Goal: Task Accomplishment & Management: Manage account settings

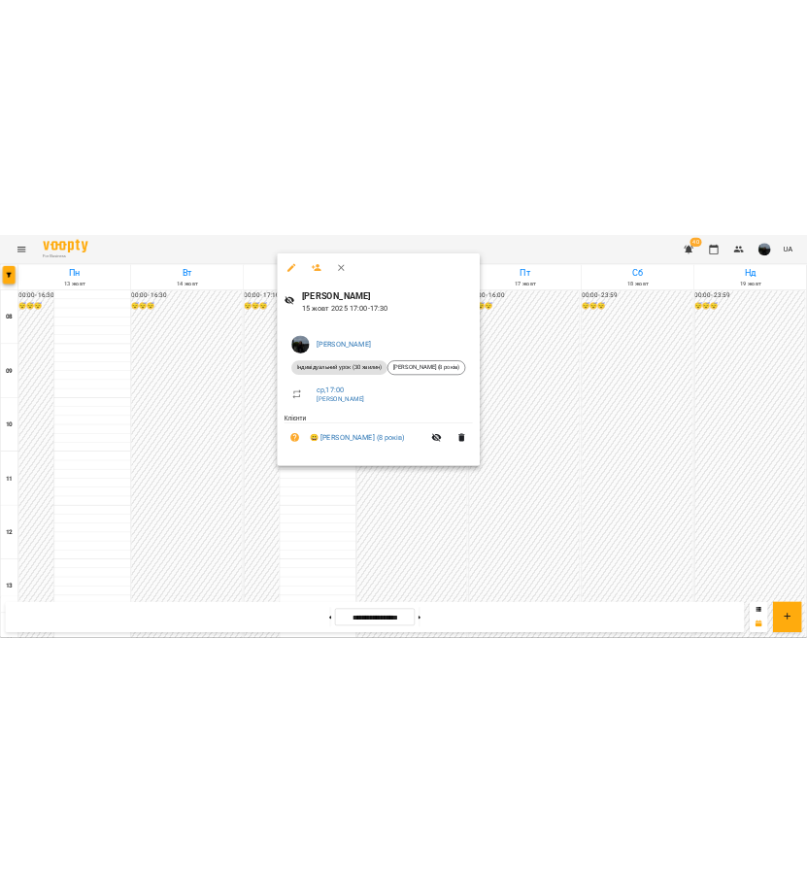
scroll to position [727, 0]
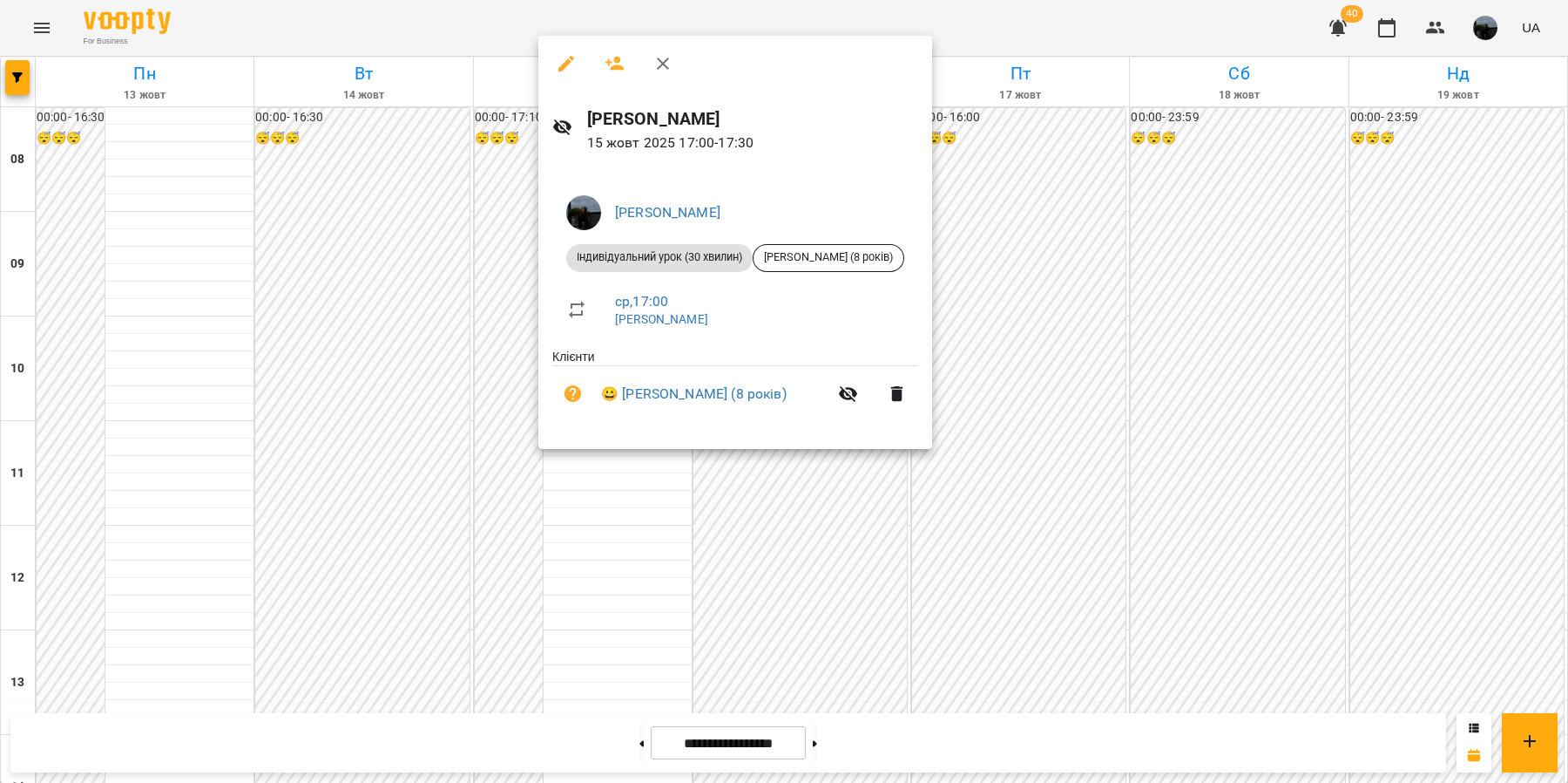
click at [493, 330] on div at bounding box center [784, 392] width 1568 height 783
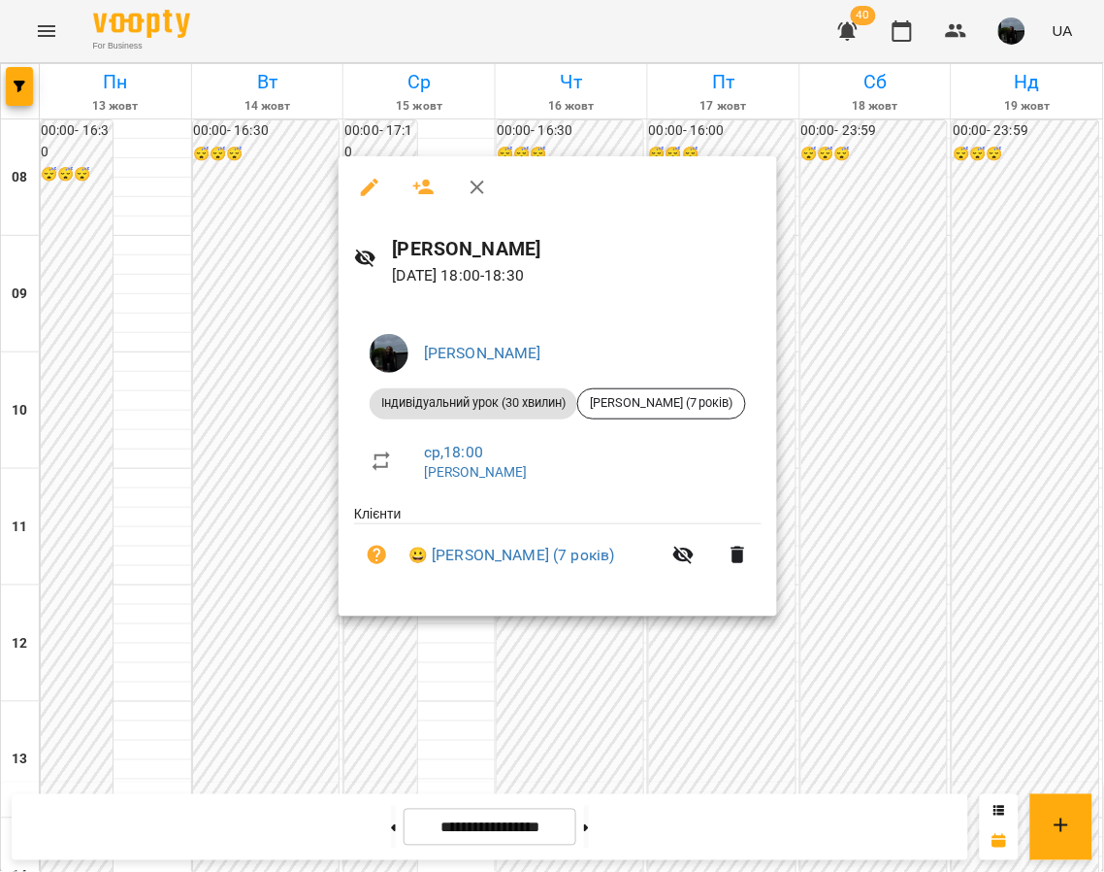
drag, startPoint x: 400, startPoint y: 643, endPoint x: 415, endPoint y: 626, distance: 23.4
click at [400, 643] on div at bounding box center [552, 436] width 1104 height 872
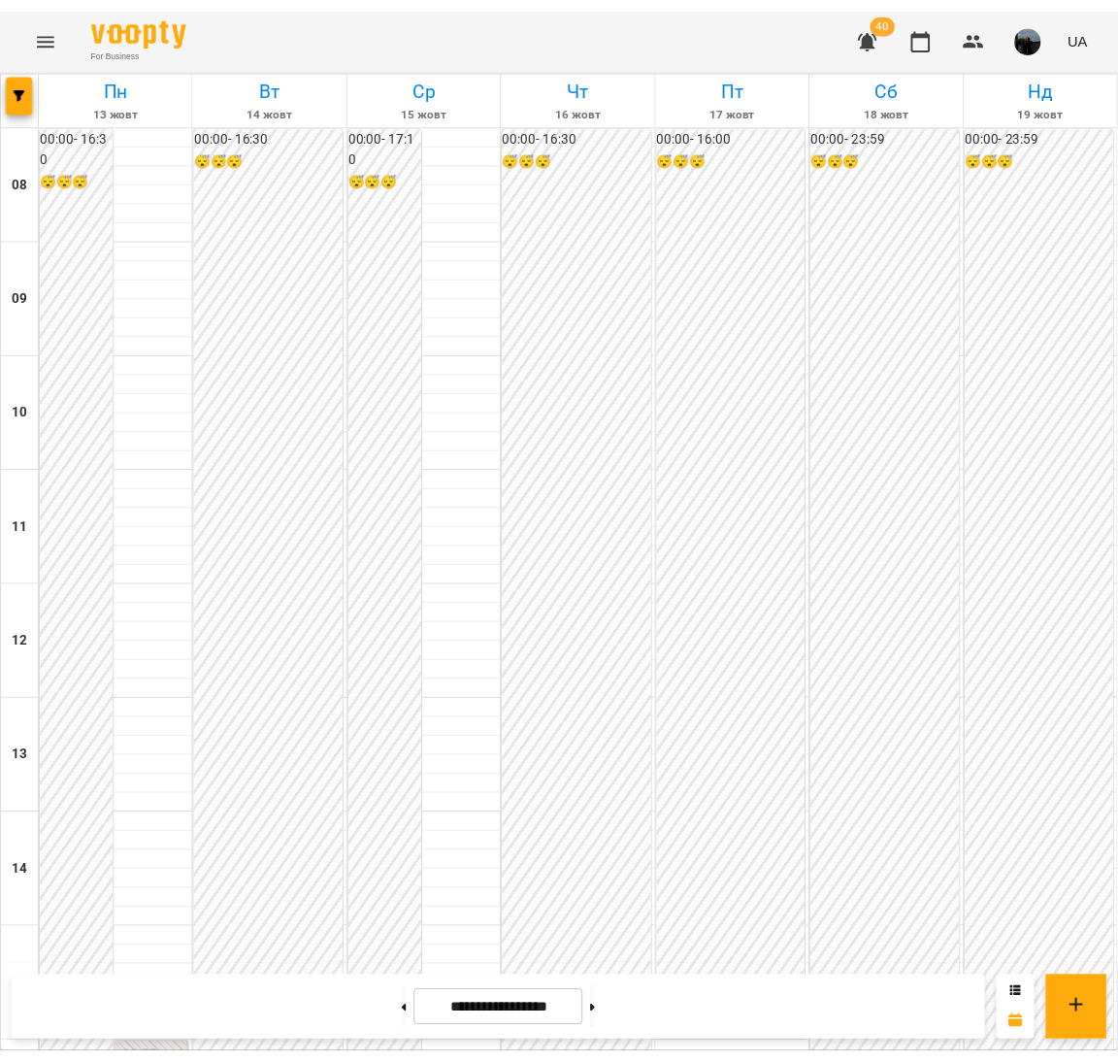
scroll to position [759, 0]
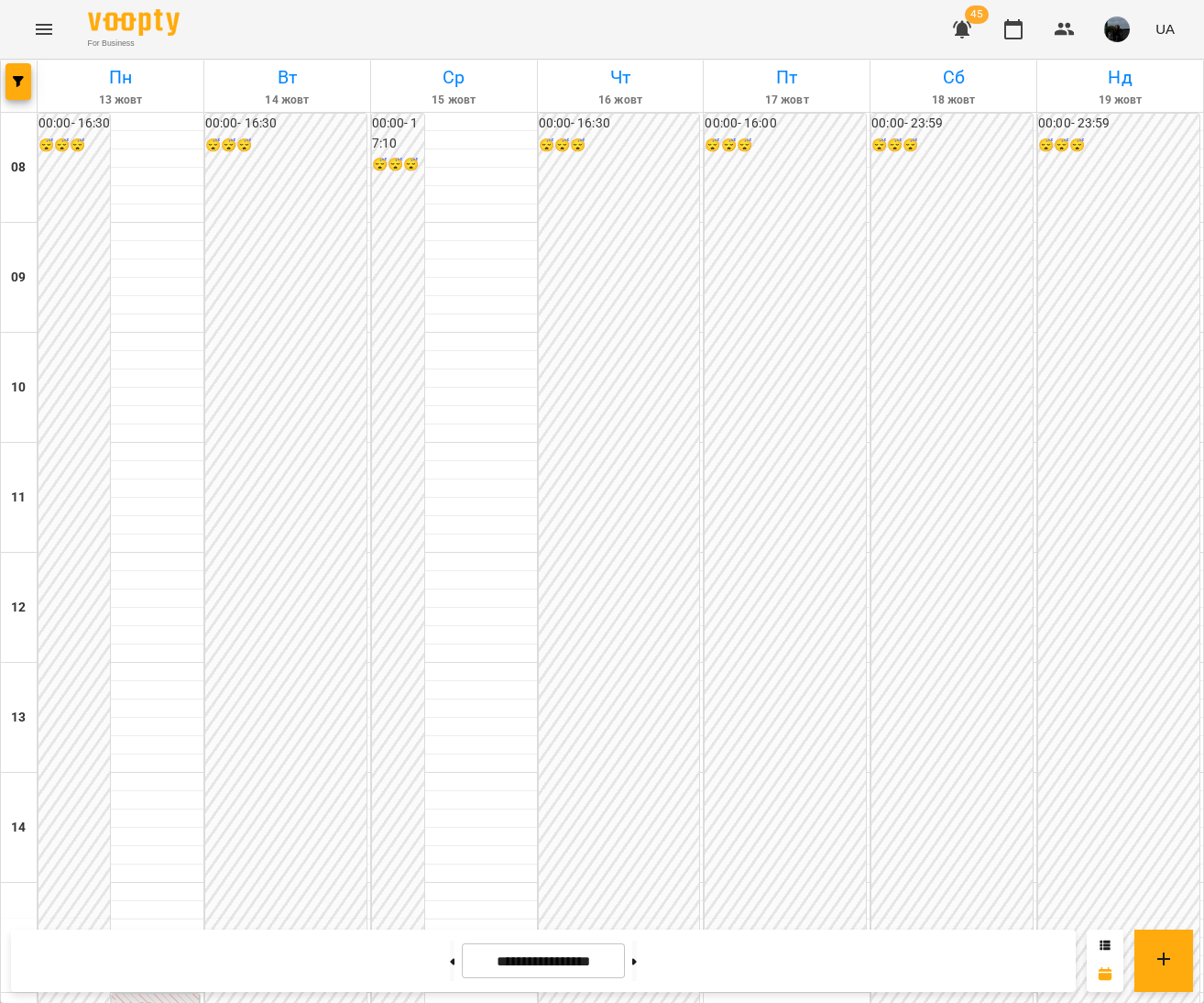
scroll to position [687, 0]
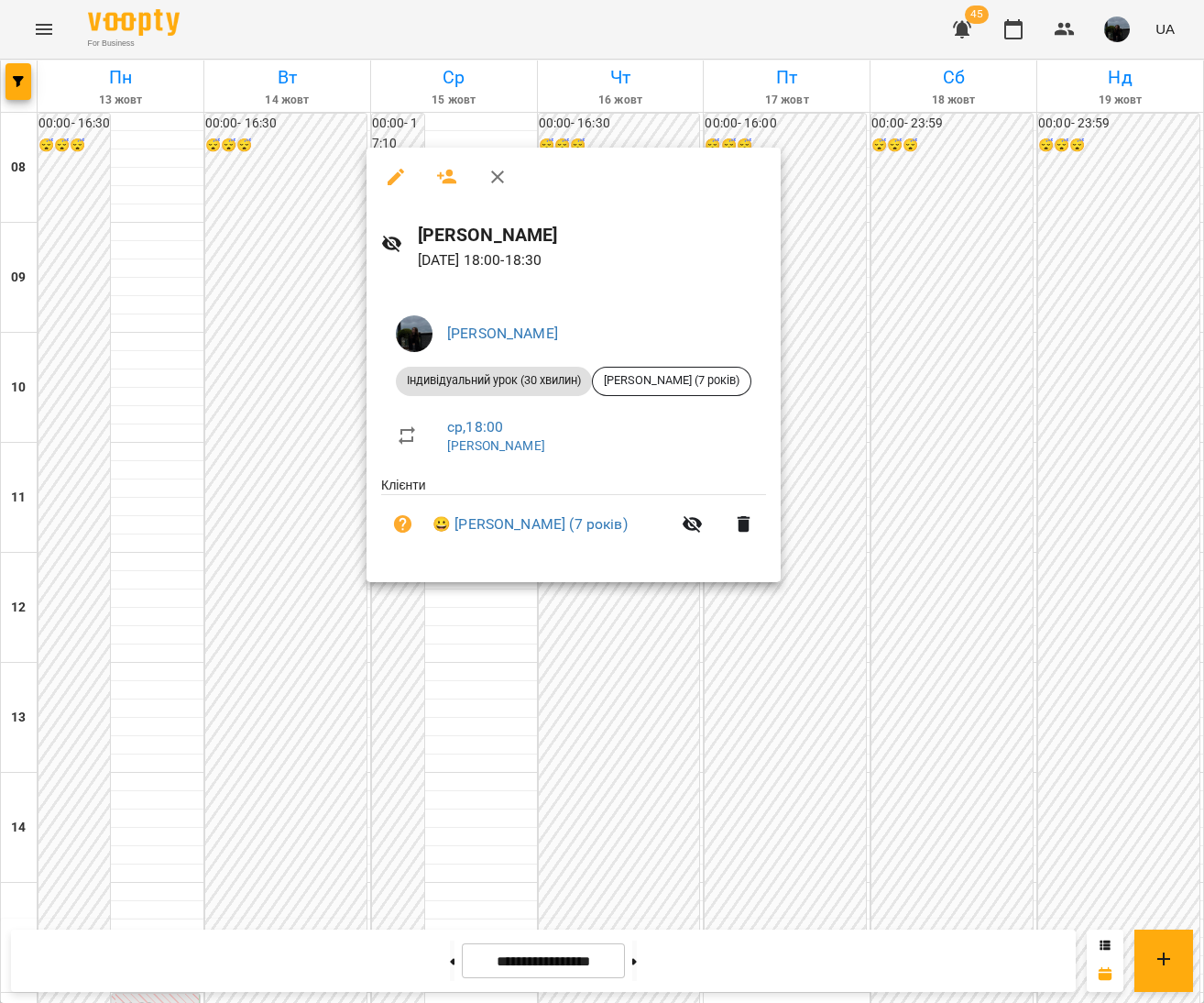
drag, startPoint x: 953, startPoint y: 388, endPoint x: 871, endPoint y: 414, distance: 86.0
click at [953, 388] on div at bounding box center [602, 502] width 1204 height 1003
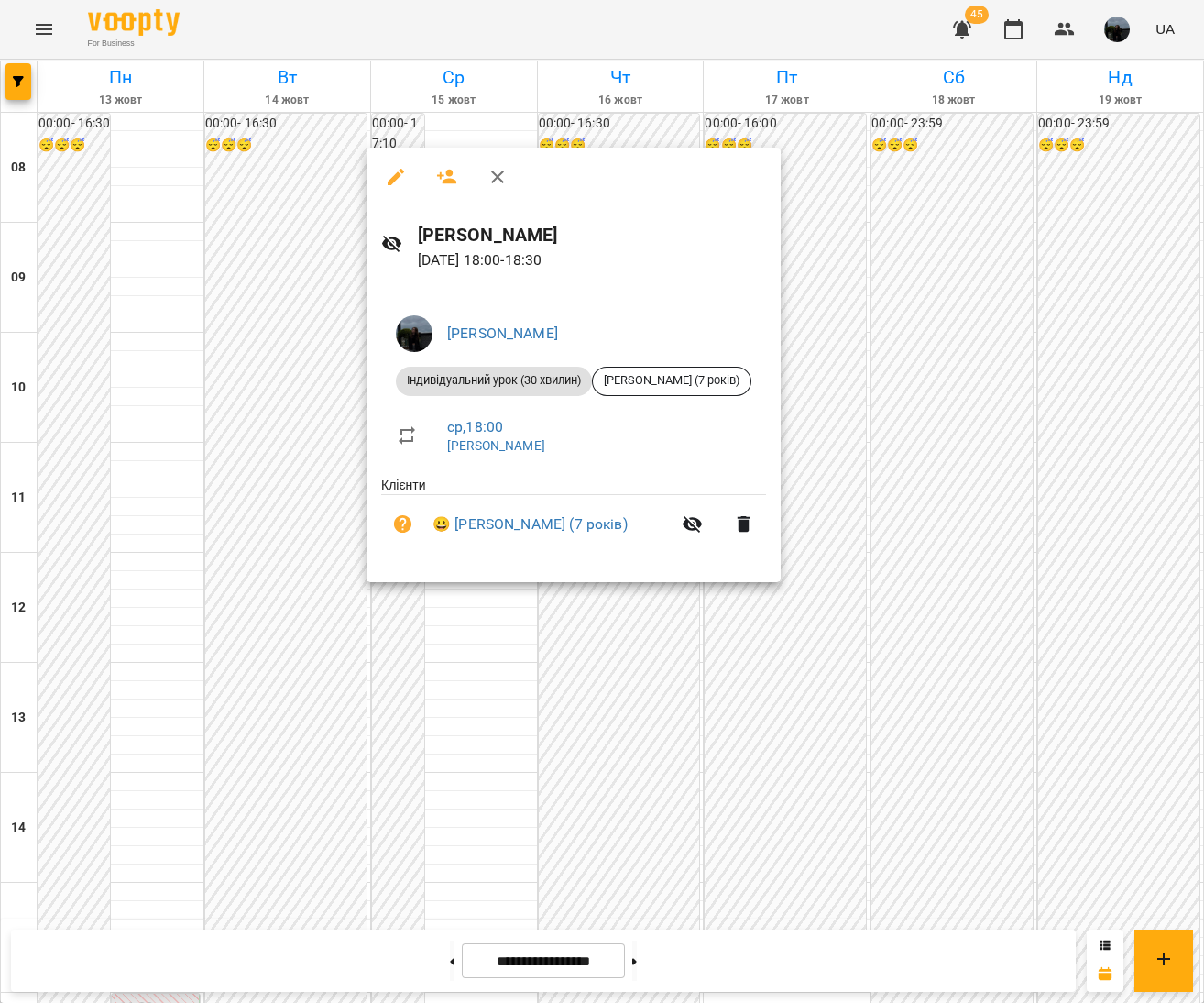
click at [930, 410] on div at bounding box center [602, 502] width 1204 height 1003
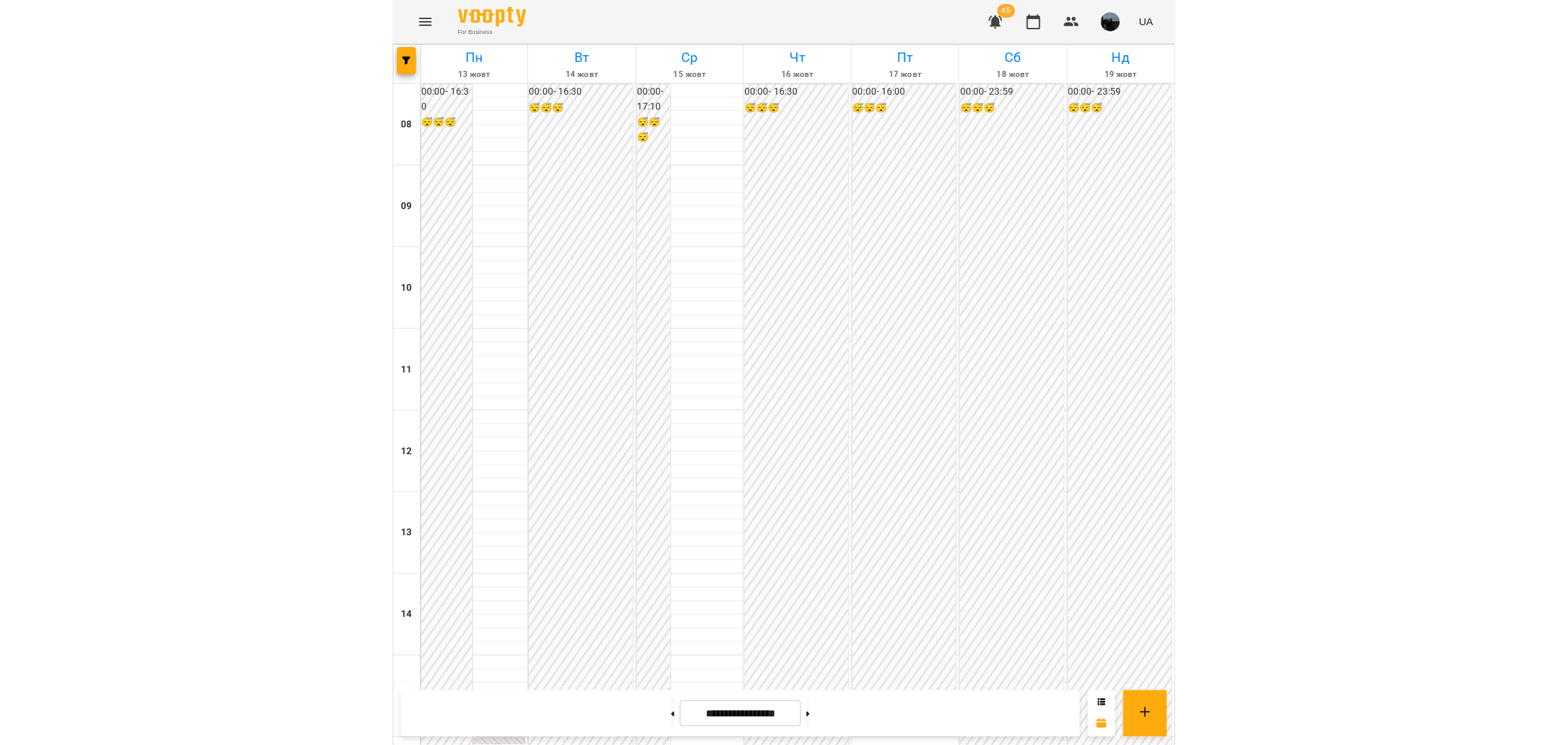
scroll to position [510, 0]
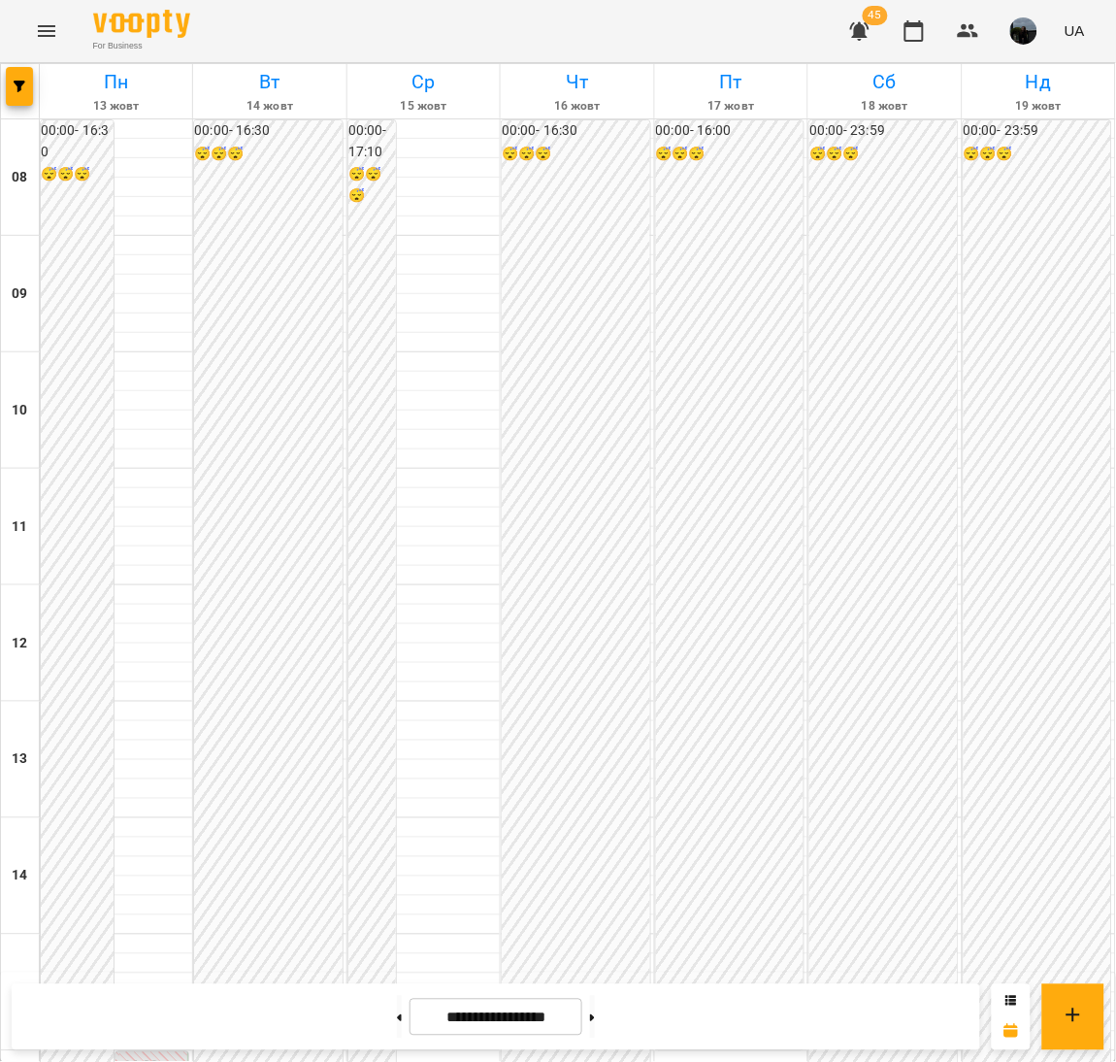
click at [142, 1056] on label "16:00" at bounding box center [141, 1066] width 36 height 21
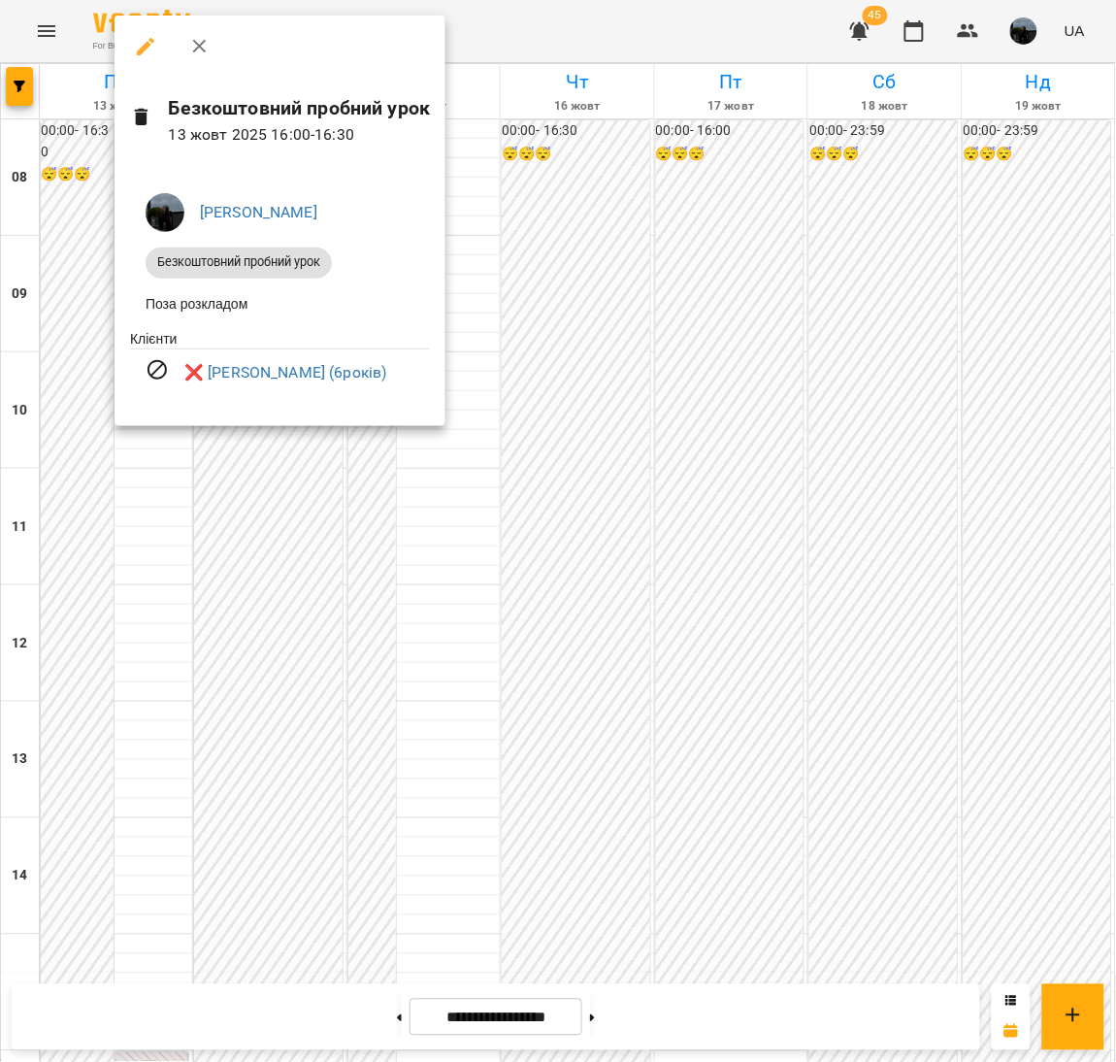
click at [656, 339] on div at bounding box center [558, 531] width 1116 height 1062
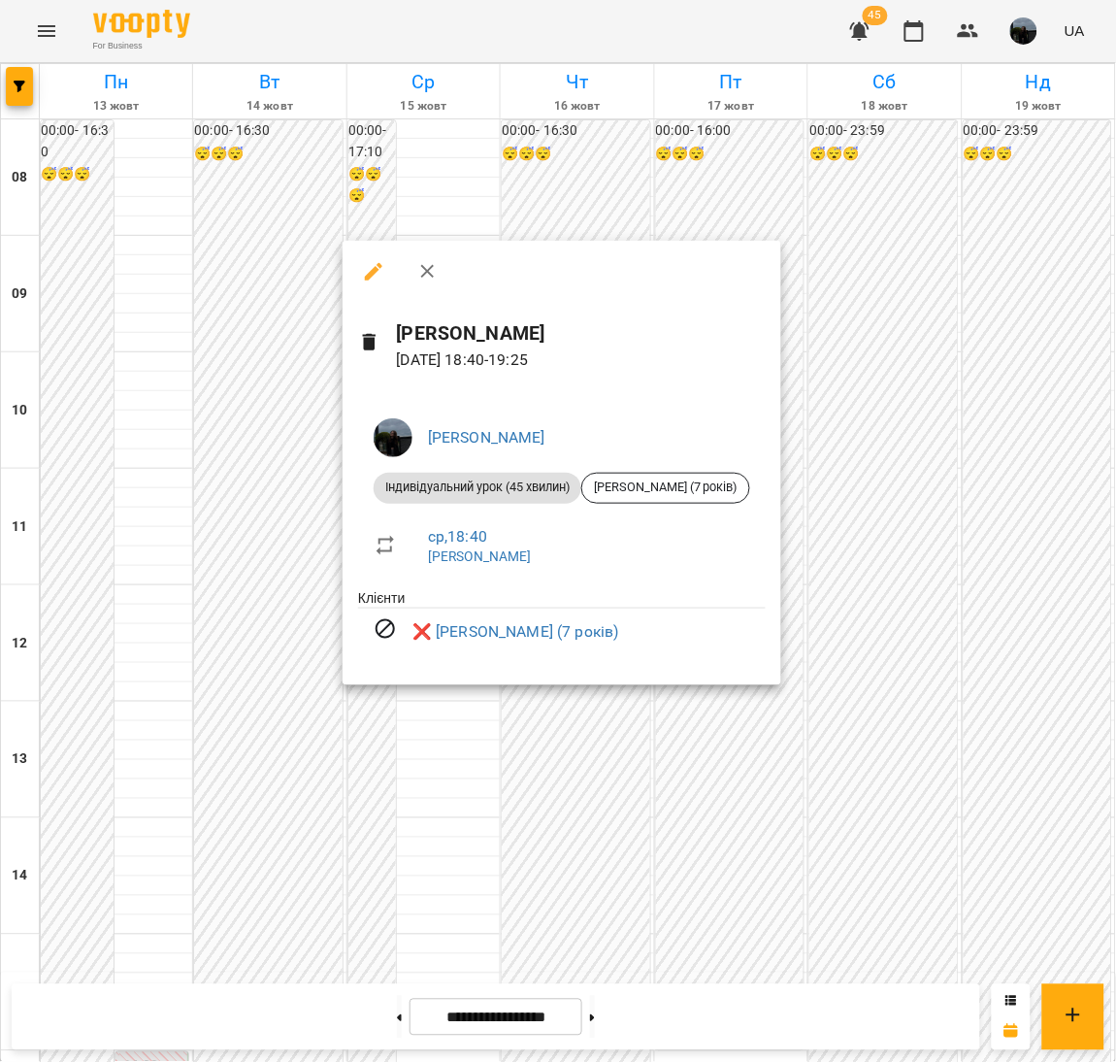
click at [707, 821] on div at bounding box center [558, 531] width 1116 height 1062
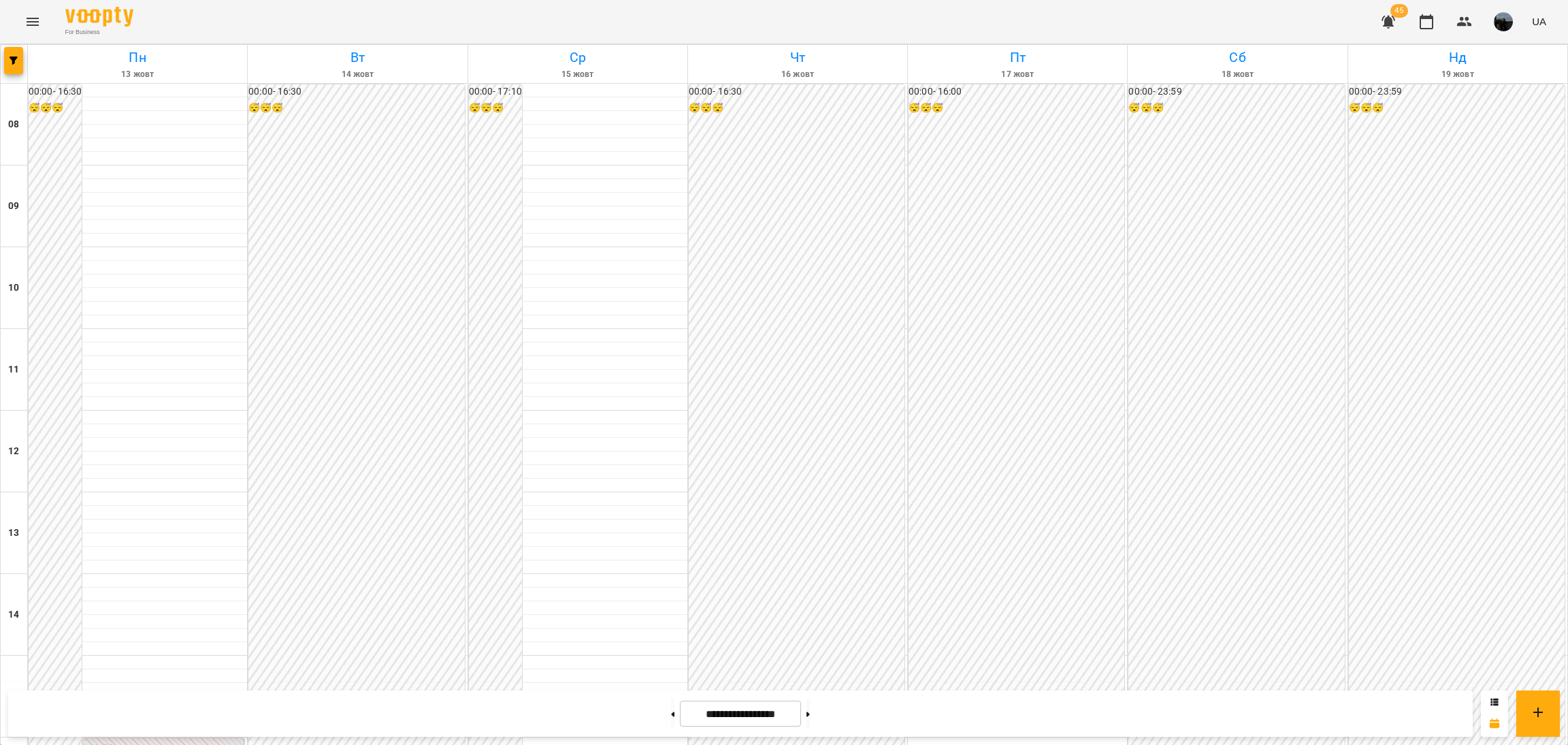
scroll to position [612, 0]
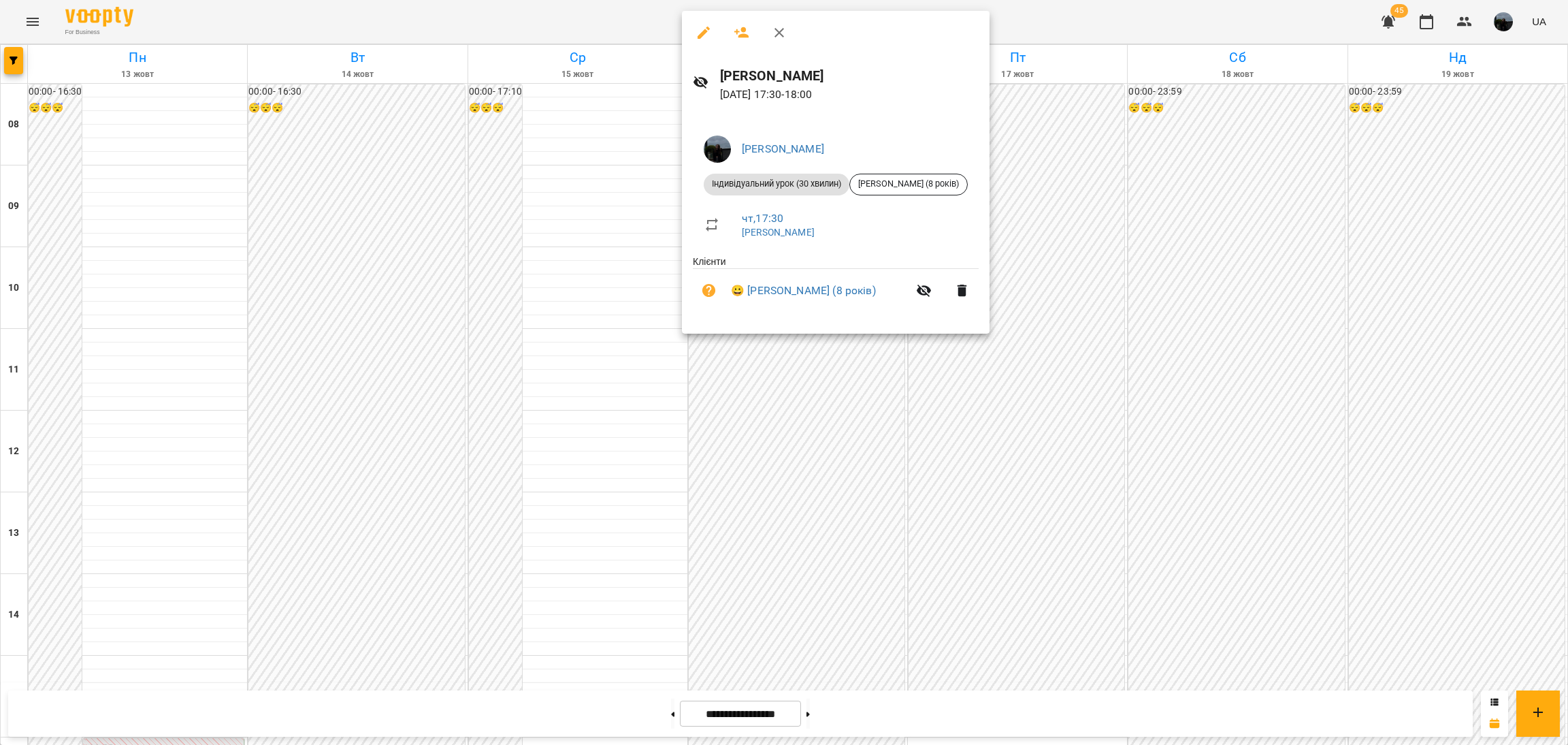
drag, startPoint x: 776, startPoint y: 474, endPoint x: 775, endPoint y: 458, distance: 16.0
click at [776, 474] on div at bounding box center [784, 372] width 1568 height 745
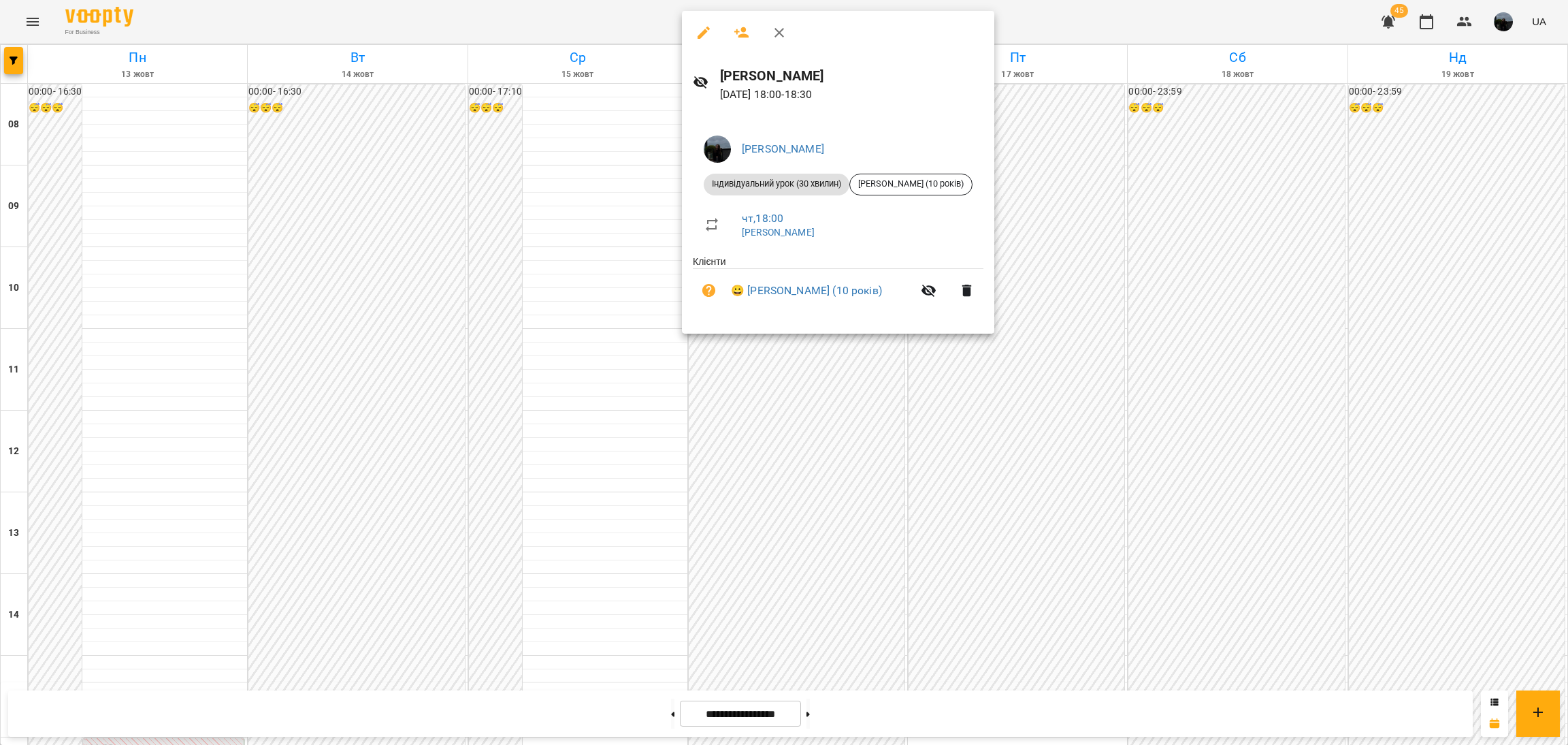
click at [779, 410] on div at bounding box center [784, 372] width 1568 height 745
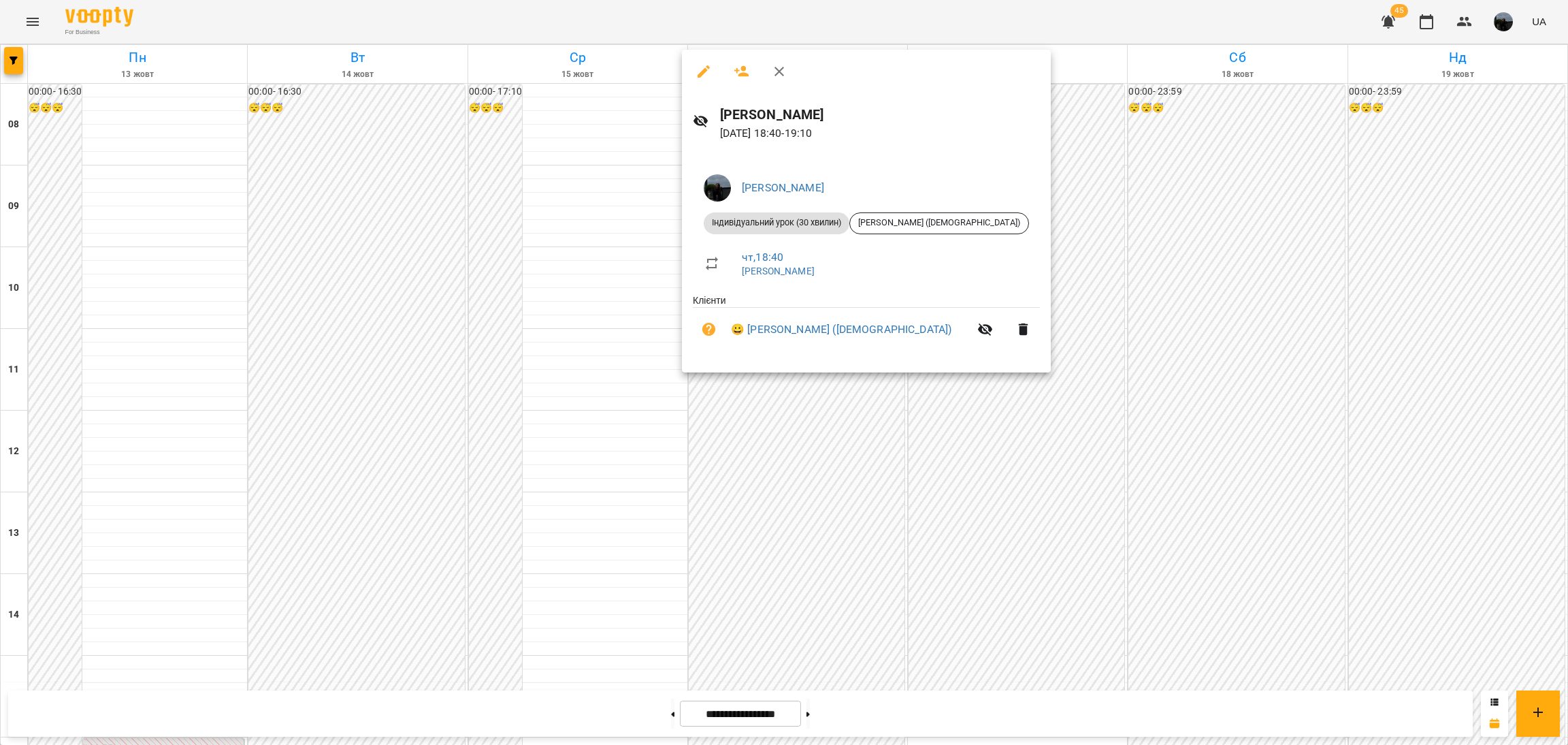
click at [796, 459] on div at bounding box center [784, 372] width 1568 height 745
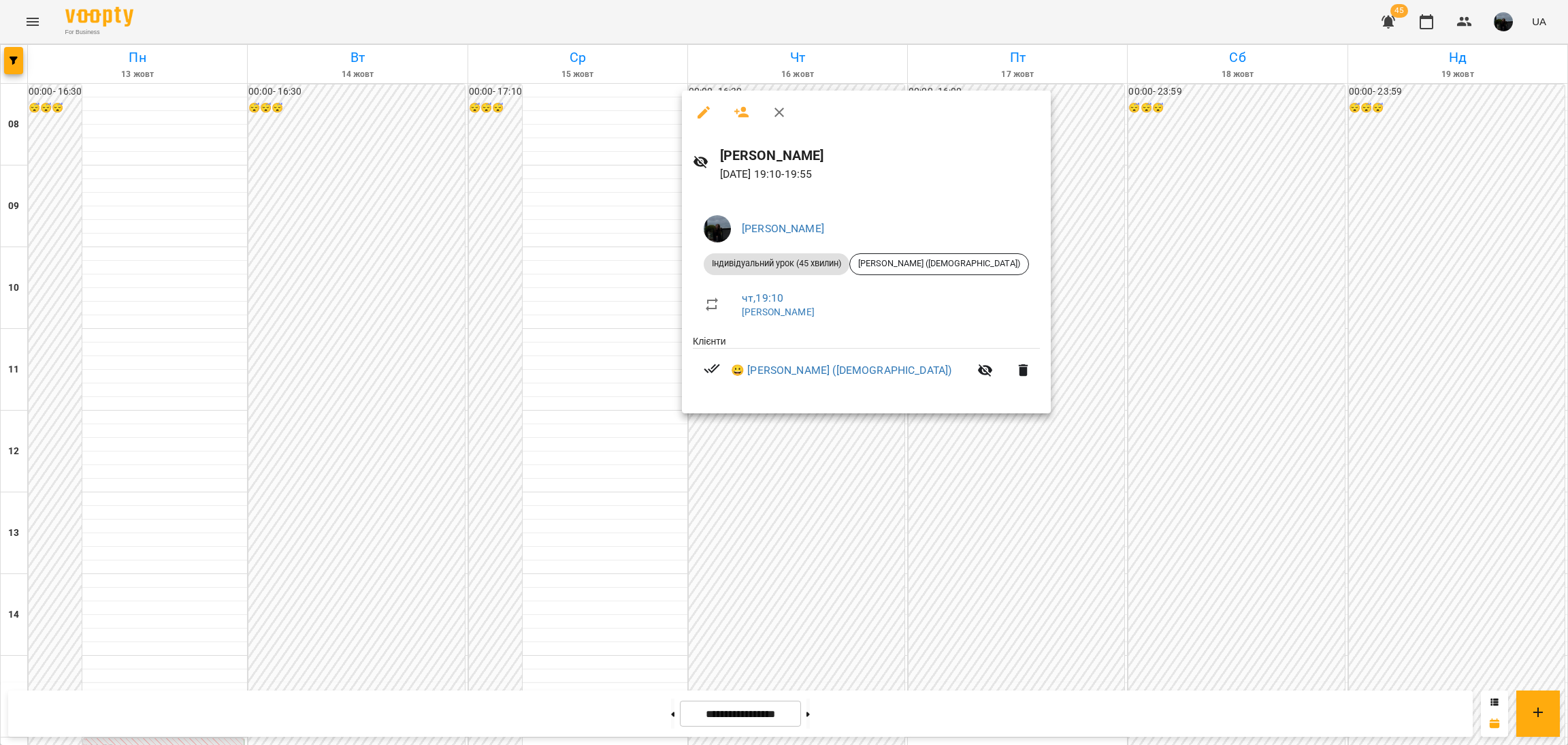
click at [810, 511] on div at bounding box center [784, 372] width 1568 height 745
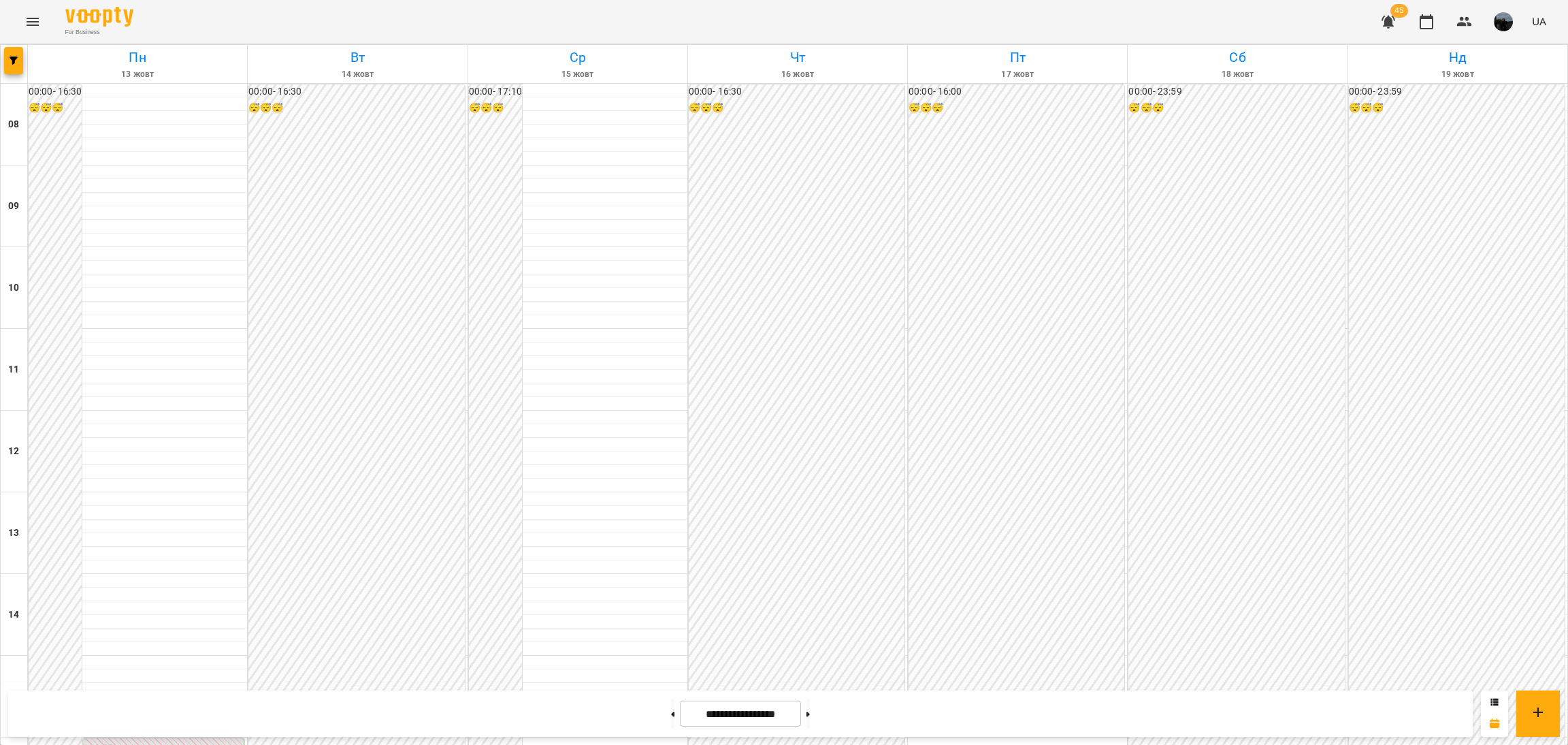
scroll to position [523, 0]
